Goal: Find specific page/section

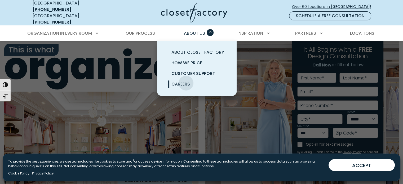
click at [186, 81] on span "Careers" at bounding box center [180, 84] width 19 height 6
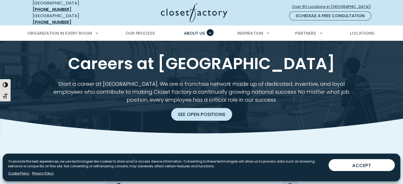
click at [191, 108] on link "See Open Positions" at bounding box center [201, 114] width 61 height 13
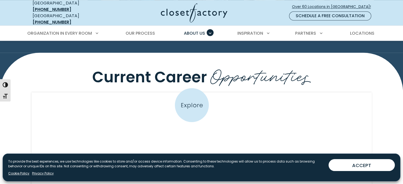
scroll to position [460, 0]
